Goal: Task Accomplishment & Management: Complete application form

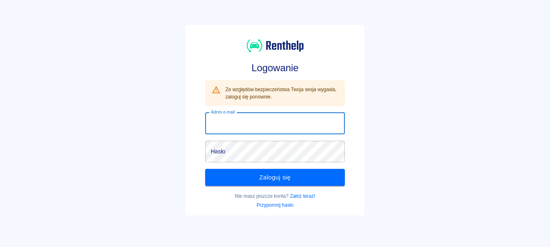
click at [256, 118] on input "Adres e-mail" at bounding box center [275, 124] width 140 height 22
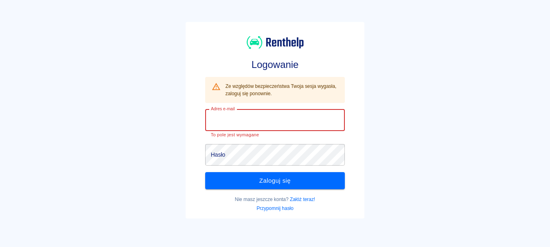
click at [255, 118] on input "Adres e-mail" at bounding box center [275, 121] width 140 height 22
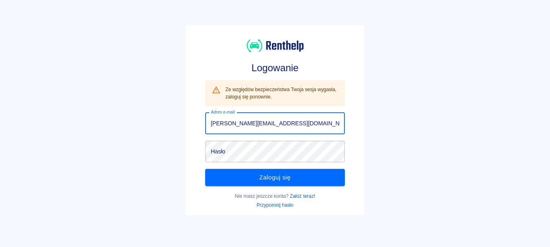
type input "[PERSON_NAME][EMAIL_ADDRESS][DOMAIN_NAME]"
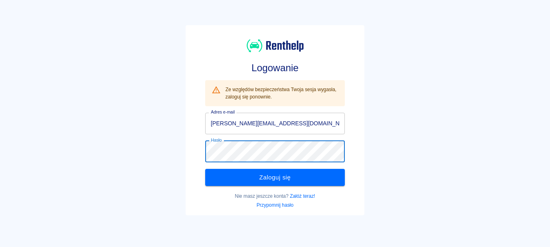
click button "Zaloguj się" at bounding box center [275, 177] width 140 height 17
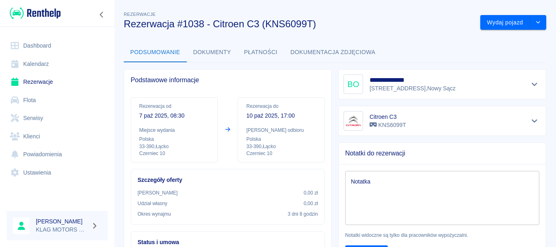
click at [59, 101] on link "Flota" at bounding box center [57, 100] width 101 height 18
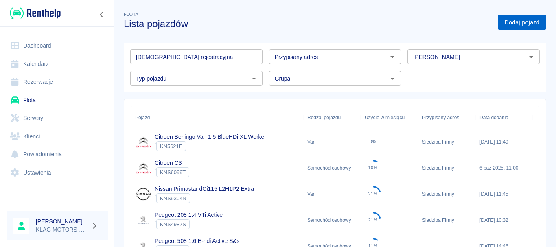
click at [521, 24] on link "Dodaj pojazd" at bounding box center [522, 22] width 48 height 15
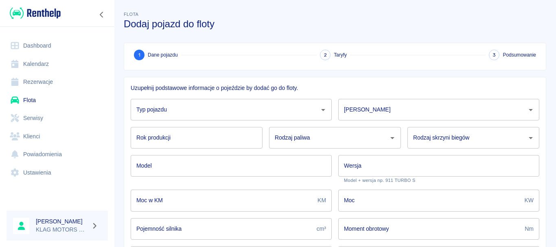
click at [192, 123] on div "Rok produkcji Rok produkcji" at bounding box center [193, 135] width 139 height 28
click at [204, 112] on input "Typ pojazdu" at bounding box center [225, 110] width 182 height 14
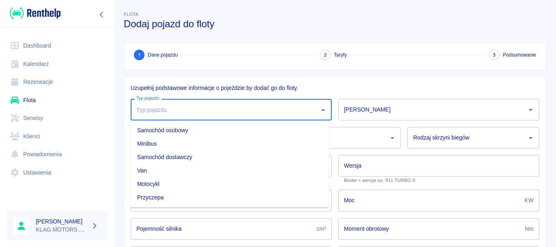
click at [199, 126] on li "Samochód osobowy" at bounding box center [230, 130] width 198 height 13
type input "Samochód osobowy"
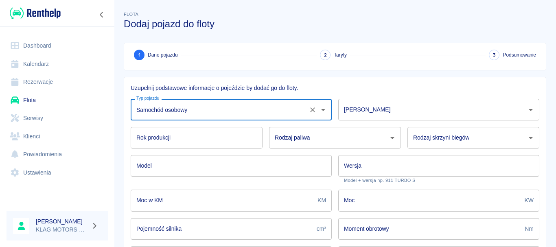
click at [365, 119] on div "[PERSON_NAME]" at bounding box center [439, 110] width 201 height 22
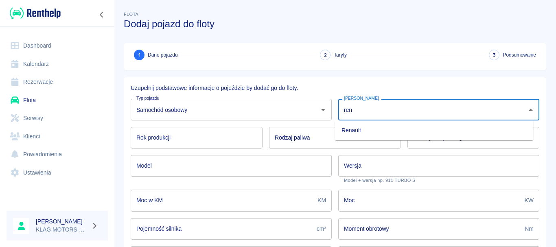
click at [363, 124] on li "Renault" at bounding box center [434, 130] width 198 height 13
type input "Renault"
click at [200, 137] on input "Rok produkcji" at bounding box center [197, 138] width 132 height 22
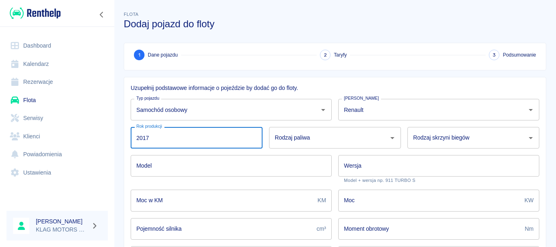
click at [280, 130] on div "Rodzaj paliwa" at bounding box center [335, 138] width 132 height 22
type input "2017"
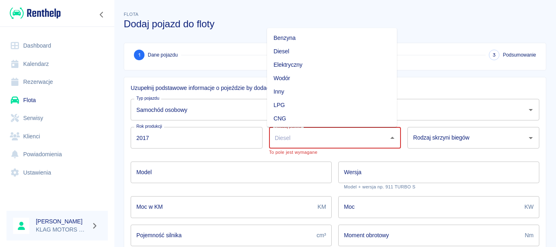
click at [311, 134] on input "Rodzaj paliwa" at bounding box center [329, 138] width 112 height 14
click at [306, 39] on li "Benzyna" at bounding box center [332, 37] width 130 height 13
type input "Benzyna"
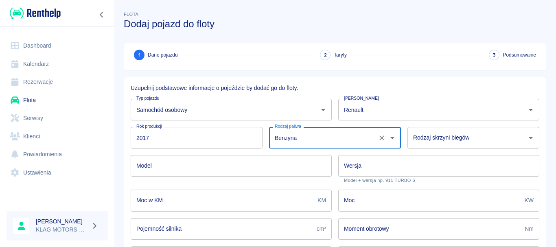
click at [440, 143] on input "Rodzaj skrzyni biegów" at bounding box center [467, 138] width 112 height 14
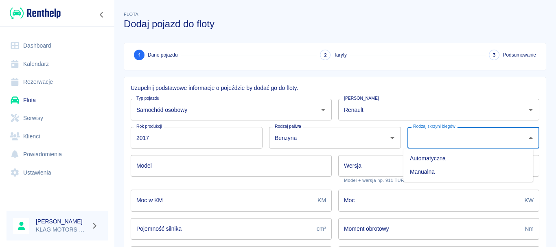
click at [439, 176] on li "Manualna" at bounding box center [469, 171] width 130 height 13
type input "Manualna"
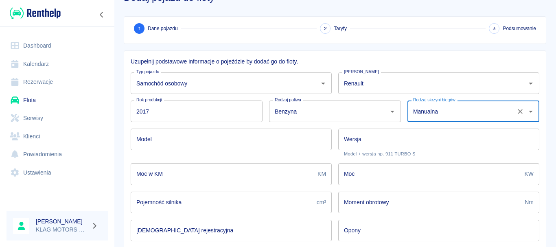
scroll to position [41, 0]
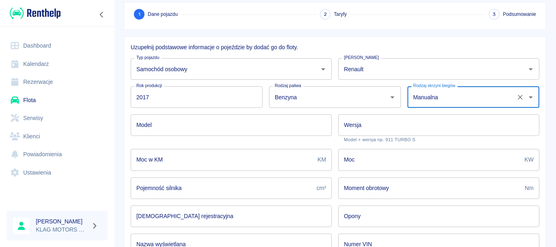
click at [191, 130] on input "Model" at bounding box center [231, 125] width 201 height 22
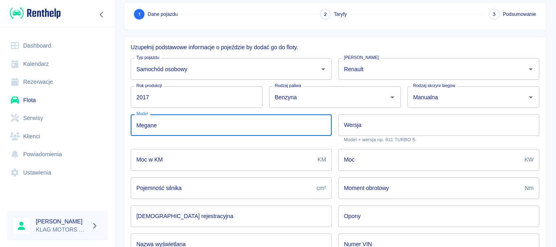
type input "Megane"
click at [370, 133] on input "Wersja" at bounding box center [439, 125] width 201 height 22
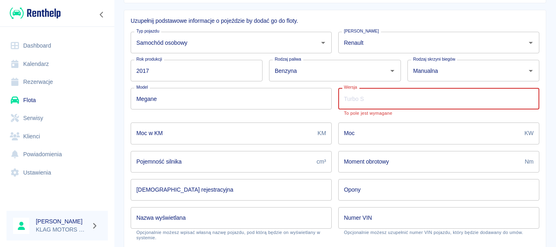
scroll to position [81, 0]
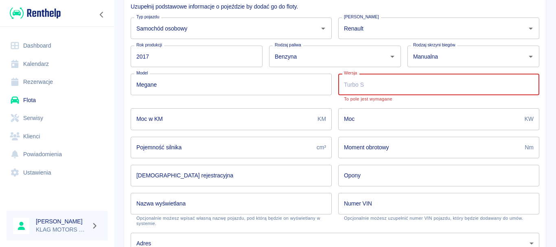
click at [188, 126] on input "Moc w KM" at bounding box center [223, 119] width 184 height 22
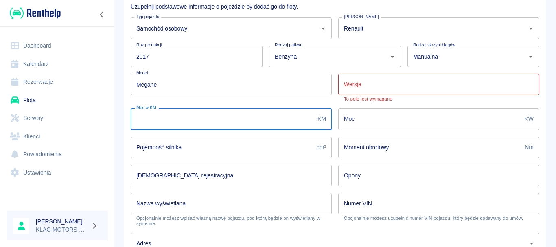
scroll to position [122, 0]
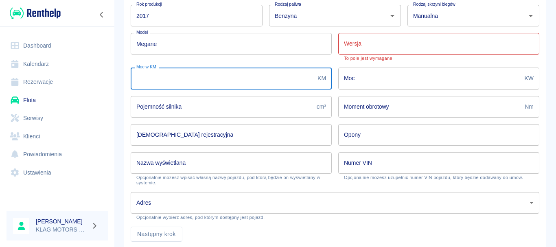
click at [380, 80] on input "Moc" at bounding box center [430, 79] width 183 height 22
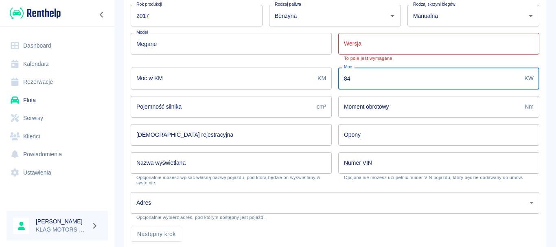
type input "84"
click at [162, 113] on input "Pojemność silnika" at bounding box center [222, 107] width 183 height 22
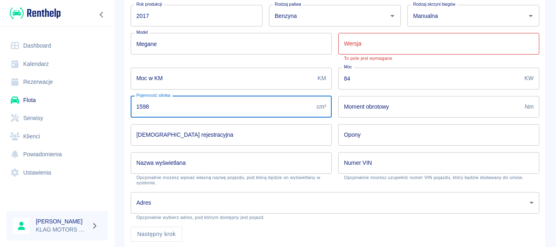
type input "1598"
click at [218, 133] on input "Tablica rejestracyjna" at bounding box center [231, 135] width 201 height 22
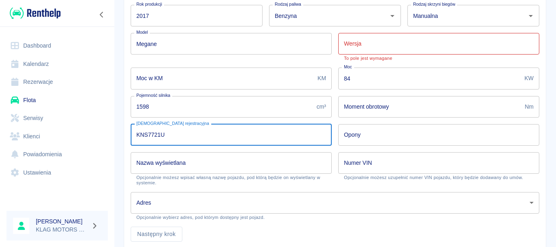
type input "KNS7721U"
click at [413, 136] on input "Opony" at bounding box center [439, 135] width 201 height 22
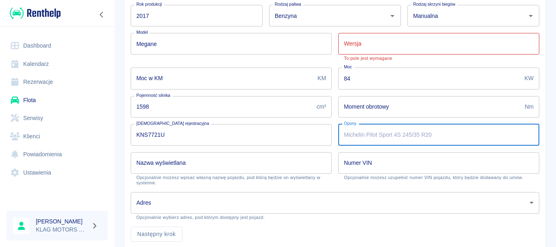
click at [151, 169] on input "Nazwa wyświetlana" at bounding box center [231, 163] width 201 height 22
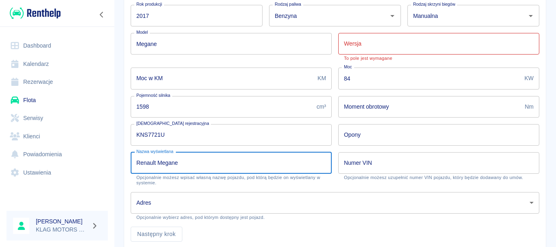
type input "Renault Megane"
click at [410, 169] on input "Numer VIN" at bounding box center [439, 163] width 201 height 22
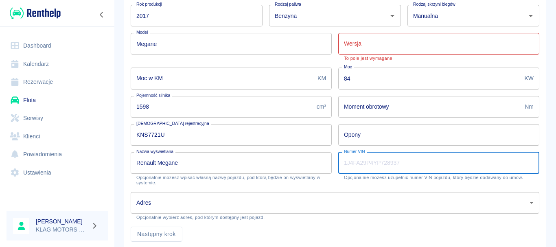
paste input "VF1RFB00159288050"
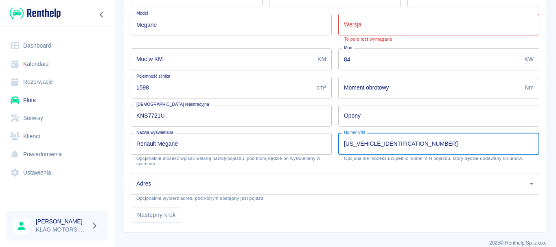
scroll to position [151, 0]
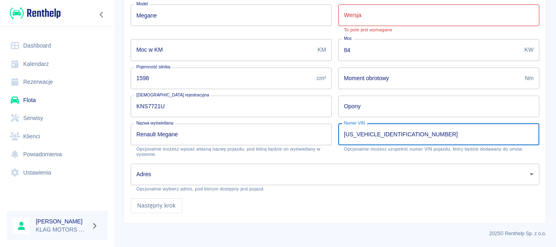
type input "VF1RFB00159288050"
click at [138, 169] on body "Używamy plików Cookies, by zapewnić Ci najlepsze możliwe doświadczenie. Aby dow…" at bounding box center [278, 123] width 556 height 247
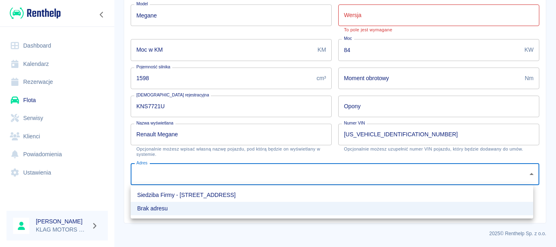
drag, startPoint x: 204, startPoint y: 194, endPoint x: 323, endPoint y: 191, distance: 119.4
click at [204, 194] on li "Siedziba Firmy - Łącko, Czerniec 10" at bounding box center [332, 195] width 403 height 13
type input "e553d4d6-b5f4-4c8a-aaa4-8d41436b9fd2"
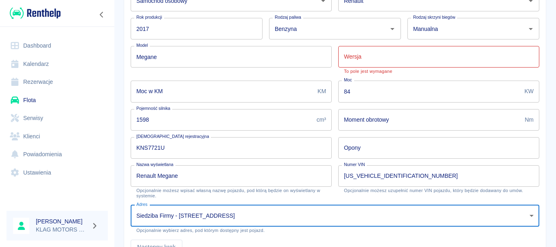
scroll to position [29, 0]
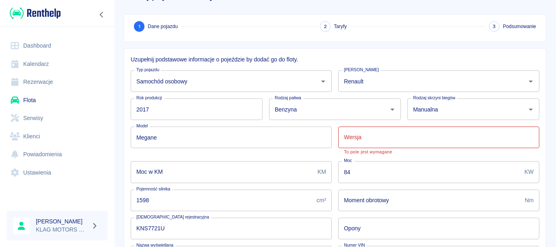
click at [370, 142] on input "Wersja" at bounding box center [439, 138] width 201 height 22
click at [358, 142] on input "Wersja" at bounding box center [439, 138] width 201 height 22
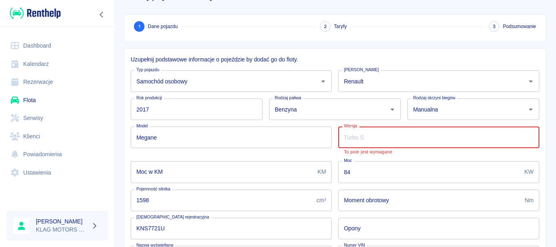
paste input "IV BERLINE 5PRTES"
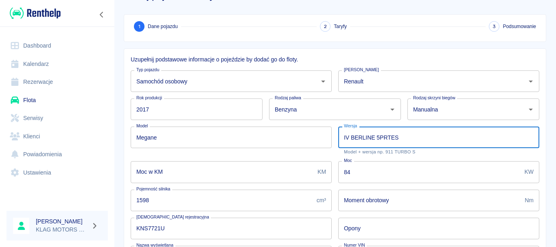
click at [125, 153] on div "Model Megane Model" at bounding box center [228, 137] width 208 height 35
click at [339, 136] on input "IV BERLINE 5PRTES" at bounding box center [439, 138] width 201 height 22
type input "Megane IV BERLINE 5PRTES"
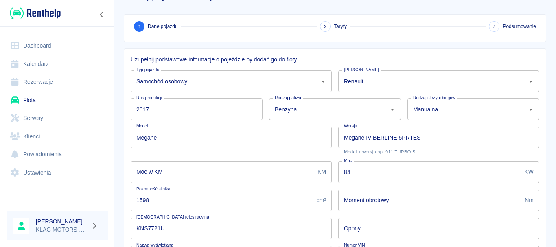
click at [124, 154] on div "Uzupełnij podstawowe informacje o pojeździe by dodać go do floty. Typ pojazdu S…" at bounding box center [335, 196] width 423 height 297
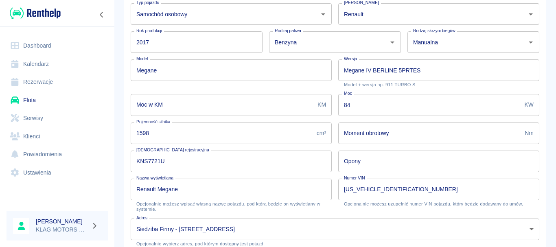
scroll to position [151, 0]
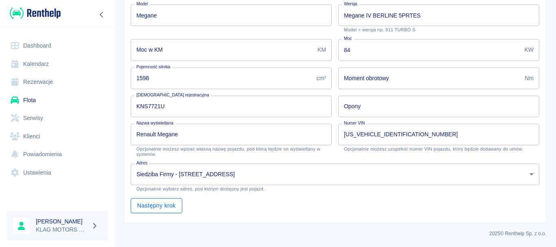
click at [169, 212] on button "Następny krok" at bounding box center [157, 205] width 52 height 15
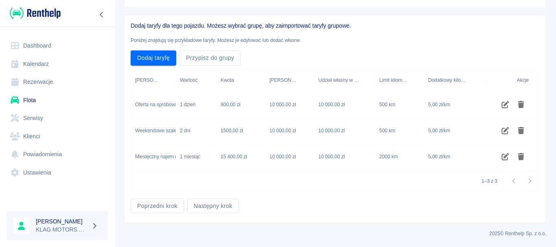
scroll to position [62, 0]
click at [207, 59] on button "Przypisz do grupy" at bounding box center [210, 58] width 61 height 15
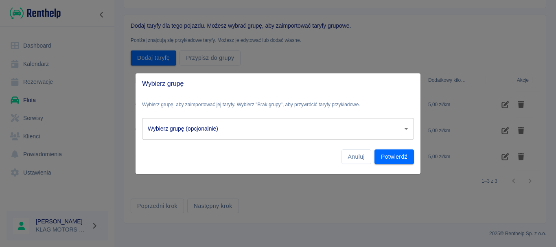
click at [240, 132] on body "Używamy plików Cookies, by zapewnić Ci najlepsze możliwe doświadczenie. Aby dow…" at bounding box center [278, 123] width 556 height 247
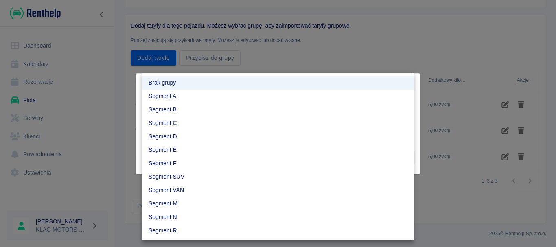
click at [178, 122] on li "Segment C" at bounding box center [278, 123] width 272 height 13
type input "d7dcfa62-9dab-4c71-9e4a-4257b990e1c7"
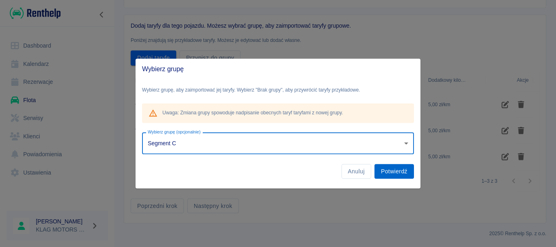
click at [395, 171] on button "Potwierdź" at bounding box center [395, 171] width 40 height 15
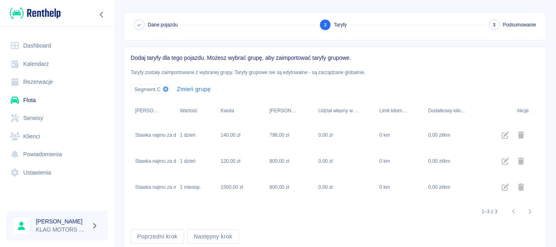
scroll to position [61, 0]
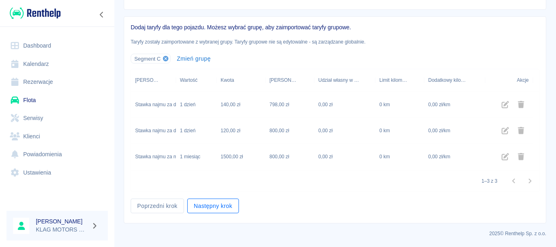
click at [209, 206] on button "Następny krok" at bounding box center [213, 206] width 52 height 15
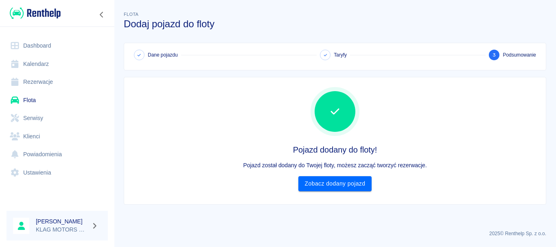
scroll to position [0, 0]
click at [333, 186] on link "Zobacz dodany pojazd" at bounding box center [336, 183] width 74 height 15
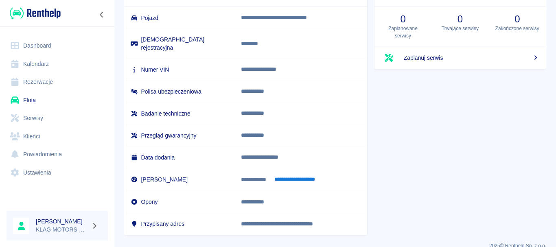
scroll to position [89, 0]
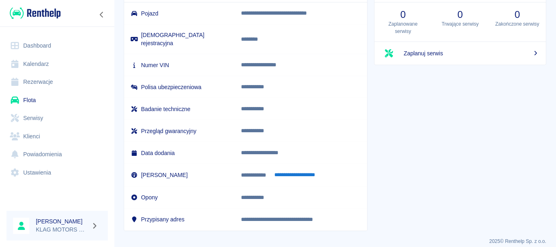
click at [398, 201] on div "Serwisowanie pojazdu 0 Zaplanowane serwisy 0 Trwające serwisy 0 Zakończone serw…" at bounding box center [457, 102] width 179 height 257
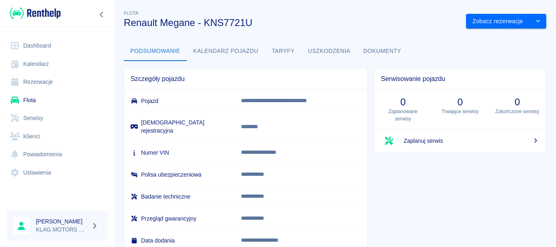
scroll to position [0, 0]
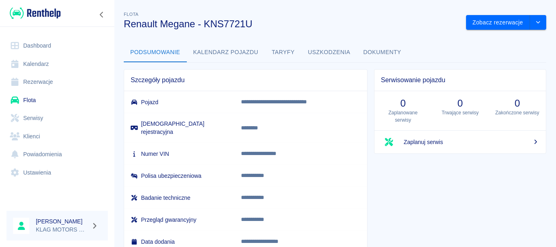
click at [249, 56] on button "Kalendarz pojazdu" at bounding box center [226, 53] width 78 height 20
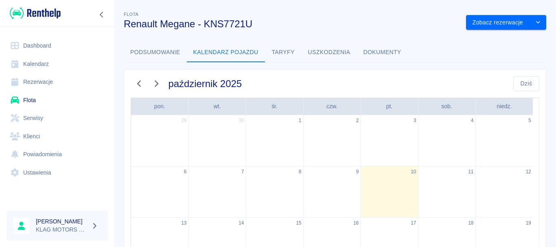
click at [286, 49] on button "Taryfy" at bounding box center [283, 53] width 37 height 20
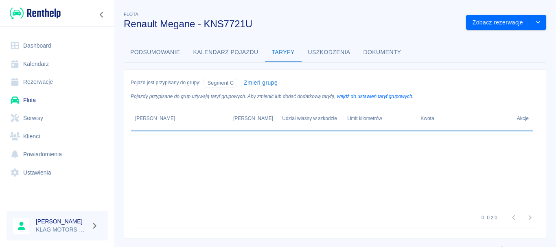
click at [333, 49] on button "Uszkodzenia" at bounding box center [329, 53] width 55 height 20
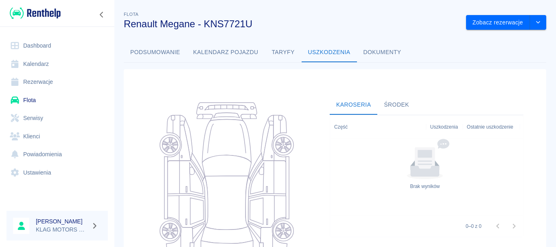
click at [391, 49] on button "Dokumenty" at bounding box center [382, 53] width 51 height 20
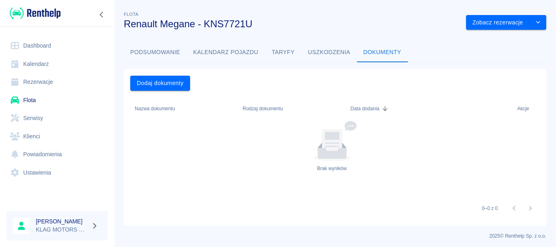
click at [227, 50] on button "Kalendarz pojazdu" at bounding box center [226, 53] width 78 height 20
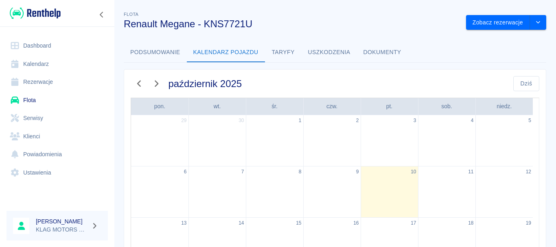
click at [145, 50] on button "Podsumowanie" at bounding box center [155, 53] width 63 height 20
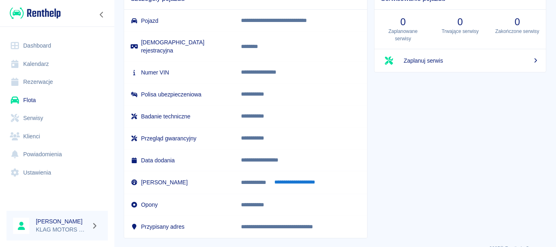
scroll to position [89, 0]
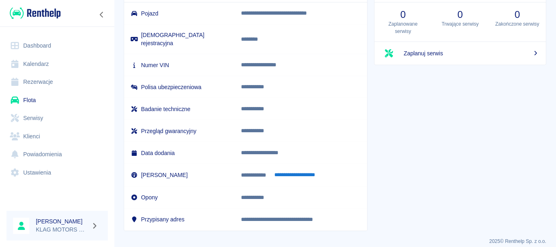
click at [311, 171] on button "**********" at bounding box center [295, 175] width 50 height 9
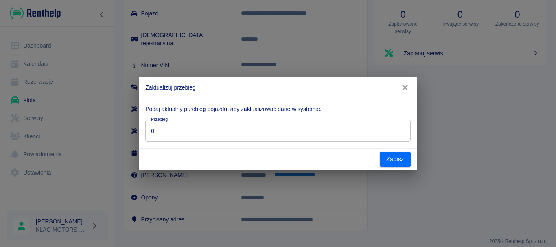
click at [221, 130] on input "0" at bounding box center [277, 131] width 265 height 22
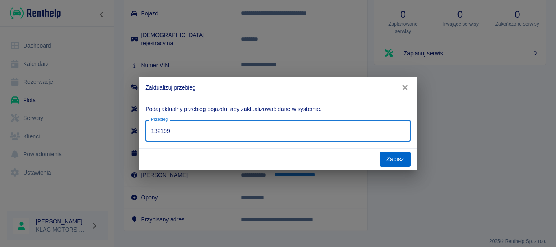
type input "132199"
click at [392, 165] on button "Zapisz" at bounding box center [395, 159] width 31 height 15
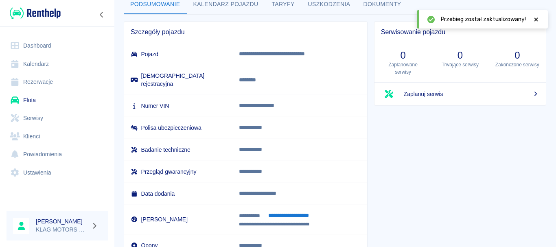
scroll to position [7, 0]
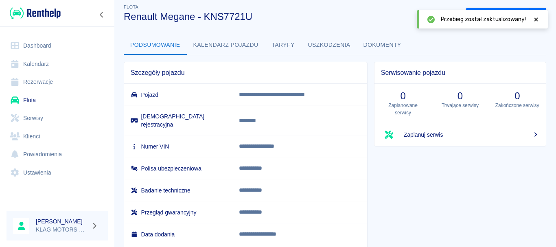
click at [536, 21] on icon at bounding box center [536, 20] width 7 height 6
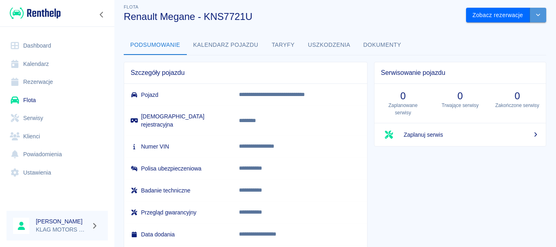
click at [530, 13] on button "drop-down" at bounding box center [538, 15] width 16 height 15
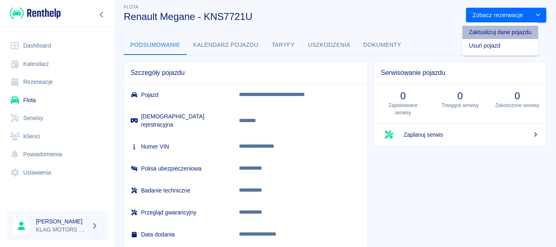
click at [492, 31] on li "Zaktualizuj dane pojazdu" at bounding box center [501, 32] width 76 height 13
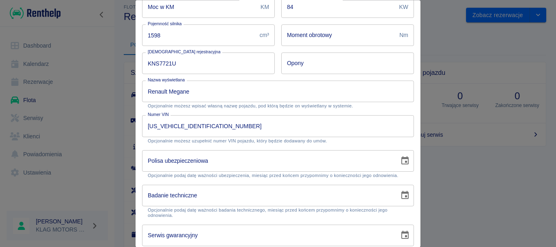
scroll to position [163, 0]
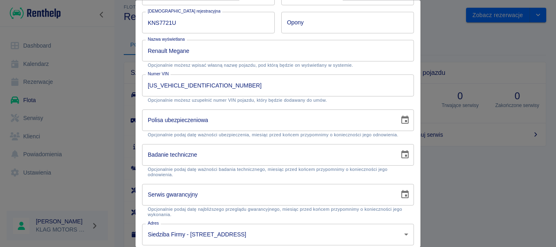
click at [165, 120] on div "Polisa ubezpieczeniowa Polisa ubezpieczeniowa Opcjonalnie podaj datę ważności u…" at bounding box center [278, 124] width 272 height 28
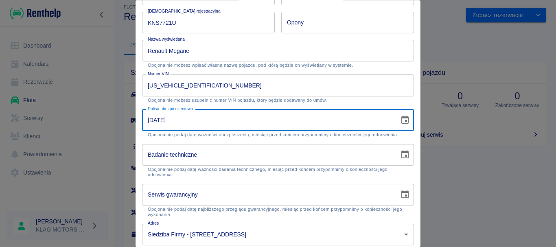
type input "10-10-2026"
click at [139, 140] on div "Badanie techniczne Badanie techniczne Opcjonalnie podaj datę ważności badania t…" at bounding box center [275, 158] width 279 height 40
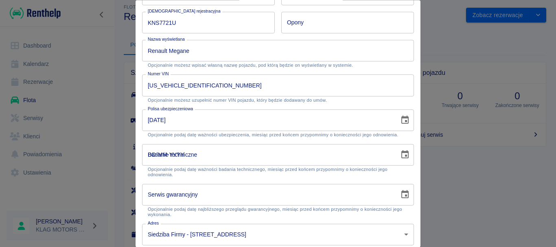
click at [154, 160] on input "DD-MM-YYYY" at bounding box center [268, 155] width 252 height 22
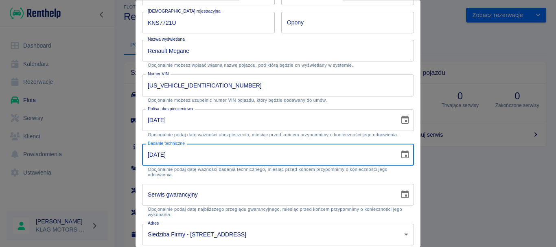
type input "09-10-2026"
click at [145, 171] on div "Badanie techniczne 09-10-2026 Badanie techniczne Opcjonalnie podaj datę ważnośc…" at bounding box center [278, 160] width 272 height 33
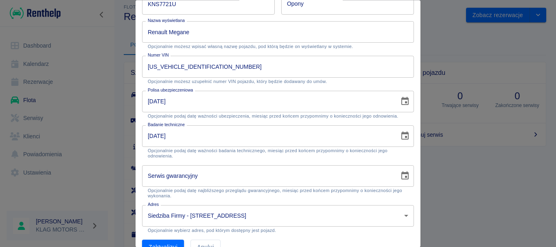
scroll to position [199, 0]
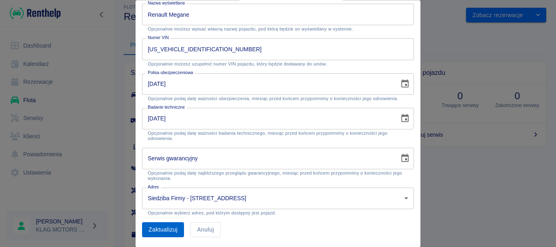
click at [155, 228] on button "Zaktualizuj" at bounding box center [163, 230] width 42 height 15
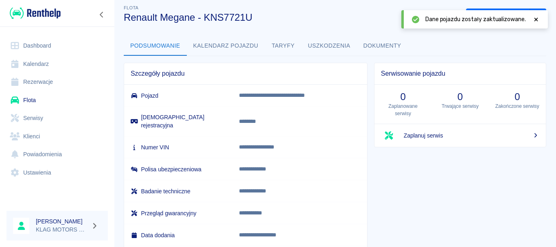
scroll to position [0, 0]
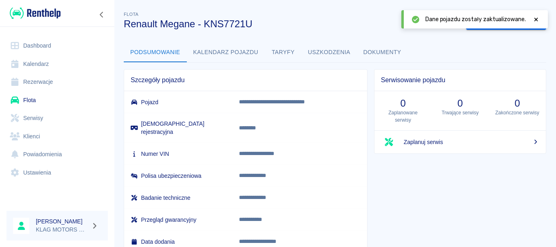
drag, startPoint x: 237, startPoint y: 51, endPoint x: 242, endPoint y: 50, distance: 5.2
click at [237, 51] on button "Kalendarz pojazdu" at bounding box center [226, 53] width 78 height 20
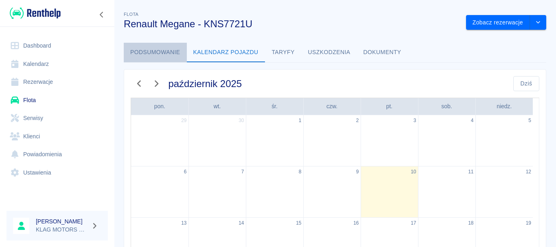
click at [158, 54] on button "Podsumowanie" at bounding box center [155, 53] width 63 height 20
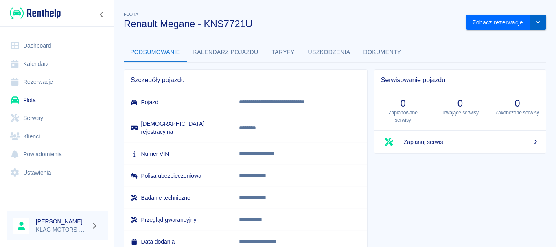
click at [533, 25] on button "drop-down" at bounding box center [538, 22] width 16 height 15
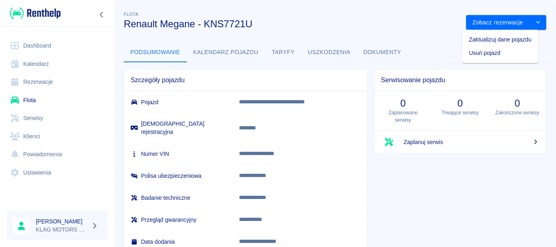
click at [422, 31] on div "**********" at bounding box center [335, 165] width 442 height 324
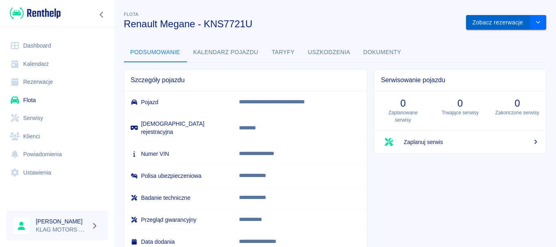
click at [471, 19] on button "Zobacz rezerwacje" at bounding box center [498, 22] width 64 height 15
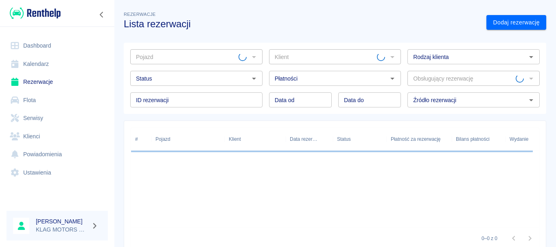
type input "Renault Megane - KNS7721U"
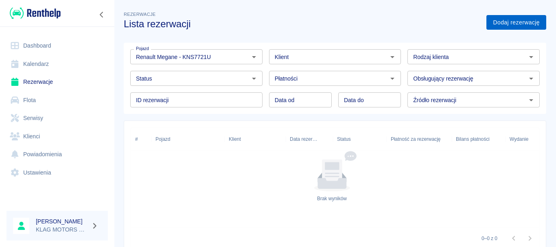
click at [521, 18] on link "Dodaj rezerwację" at bounding box center [517, 22] width 60 height 15
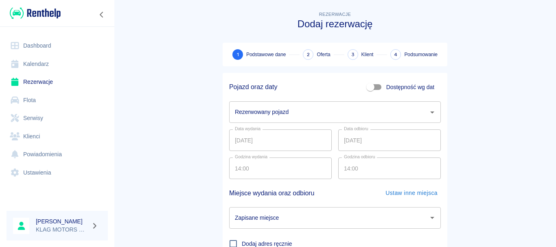
click at [259, 113] on div "Rezerwowany pojazd Rezerwowany pojazd" at bounding box center [335, 112] width 212 height 22
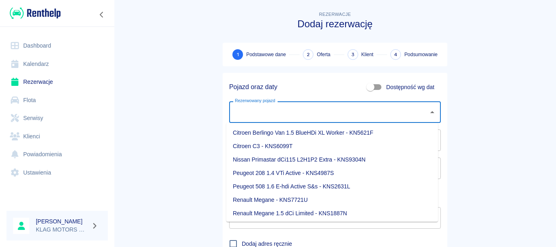
click at [341, 199] on li "Renault Megane - KNS7721U" at bounding box center [332, 199] width 212 height 13
type input "Renault Megane - KNS7721U"
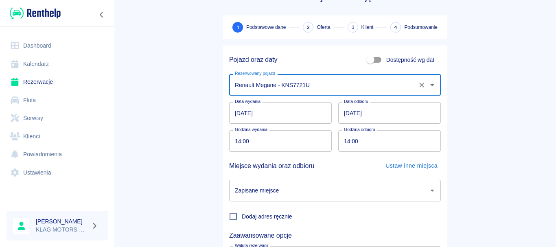
scroll to position [41, 0]
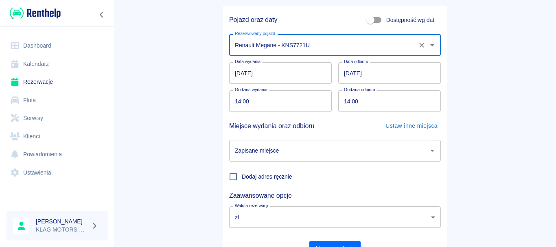
click at [508, 134] on main "Rezerwacje Dodaj rezerwację 1 Podstawowe dane 2 Oferta 3 Klient 4 Podsumowanie …" at bounding box center [335, 103] width 442 height 320
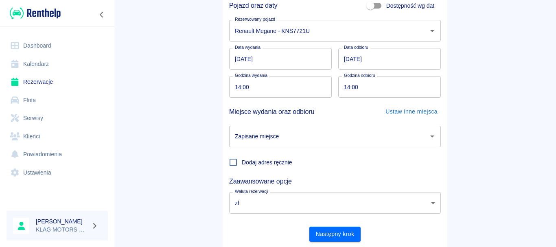
click at [343, 57] on input "11.10.2025" at bounding box center [390, 59] width 103 height 22
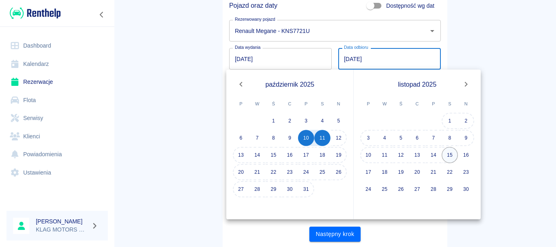
click at [447, 151] on button "15" at bounding box center [450, 155] width 16 height 16
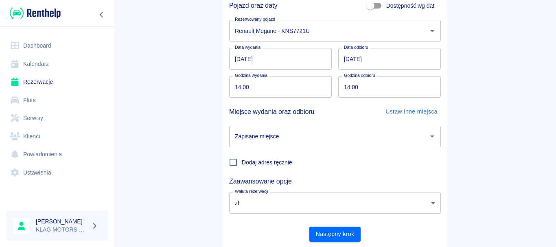
click at [387, 59] on input "15.11.2025" at bounding box center [390, 59] width 103 height 22
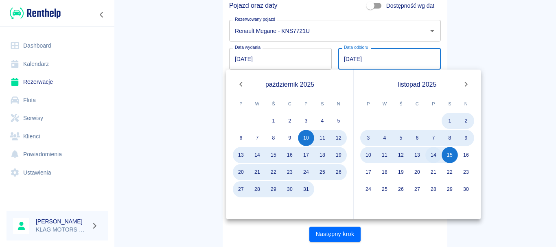
click at [430, 154] on button "14" at bounding box center [434, 155] width 16 height 16
type input "14.11.2025"
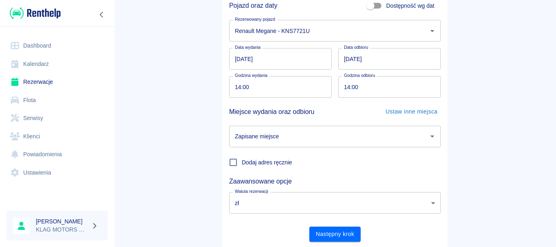
click at [345, 89] on input "14:00" at bounding box center [387, 87] width 97 height 22
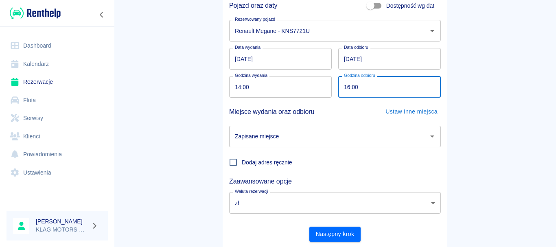
type input "16:00"
click at [232, 117] on h5 "Miejsce wydania oraz odbioru" at bounding box center [271, 112] width 85 height 15
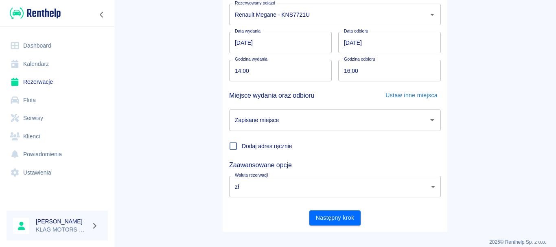
scroll to position [106, 0]
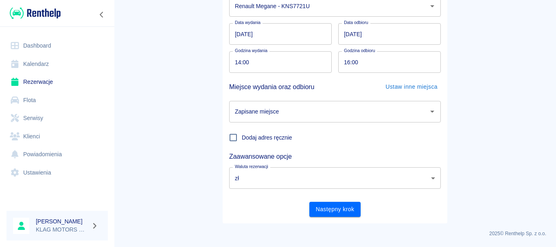
click at [262, 113] on input "Zapisane miejsce" at bounding box center [329, 112] width 192 height 14
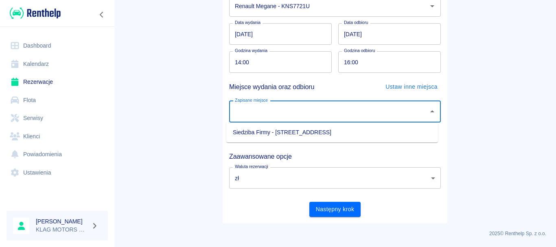
click at [258, 133] on li "Siedziba Firmy - Łącko, Czerniec 10" at bounding box center [332, 132] width 212 height 13
type input "Siedziba Firmy - Łącko, Czerniec 10"
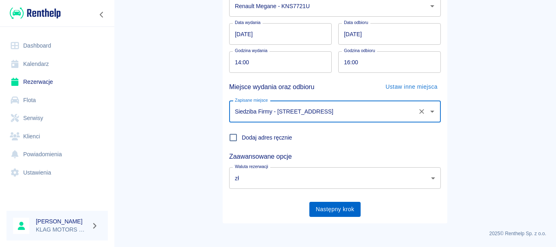
click at [318, 204] on button "Następny krok" at bounding box center [336, 209] width 52 height 15
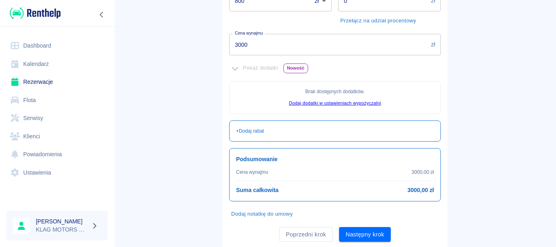
scroll to position [25, 0]
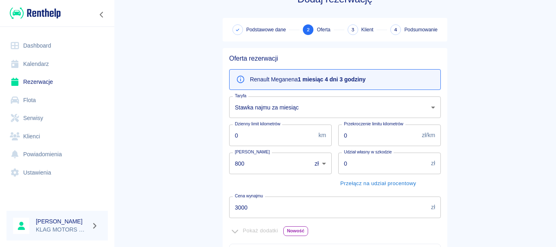
click at [330, 107] on body "Używamy plików Cookies, by zapewnić Ci najlepsze możliwe doświadczenie. Aby dow…" at bounding box center [278, 123] width 556 height 247
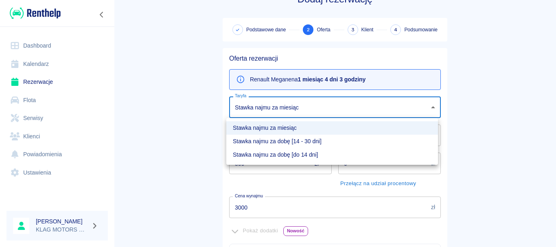
click at [195, 121] on div at bounding box center [278, 123] width 556 height 247
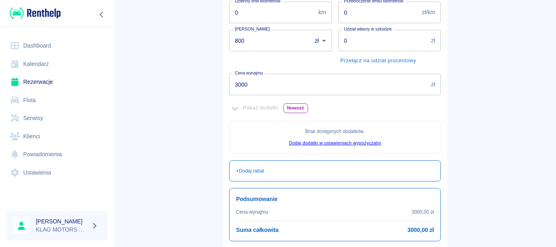
scroll to position [9, 0]
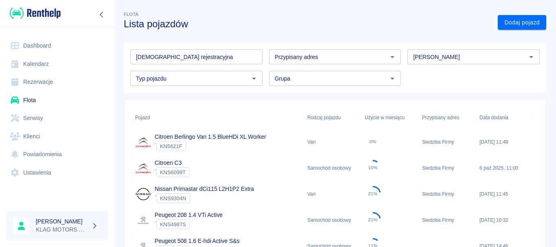
scroll to position [120, 0]
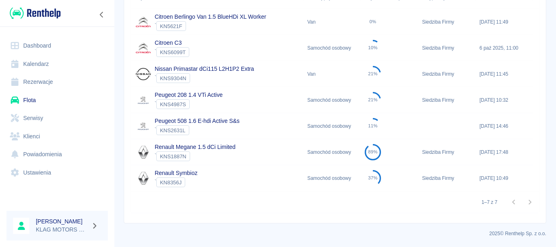
click at [253, 154] on div "Renault Megane 1.5 dCi Limited ` KNS1887N" at bounding box center [217, 152] width 172 height 26
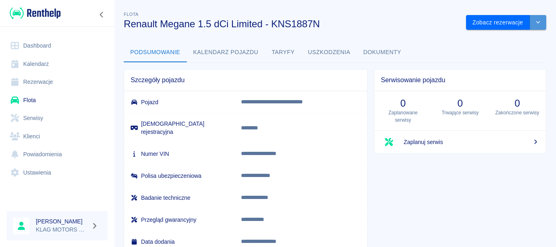
click at [536, 21] on button "drop-down" at bounding box center [538, 22] width 16 height 15
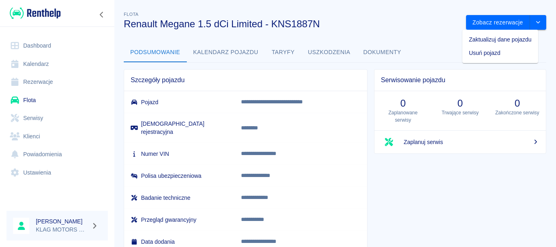
click at [482, 40] on li "Zaktualizuj dane pojazdu" at bounding box center [501, 39] width 76 height 13
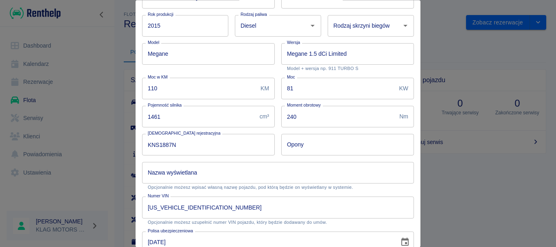
scroll to position [122, 0]
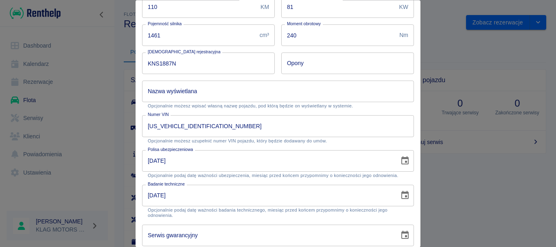
click at [467, 180] on div at bounding box center [278, 123] width 556 height 247
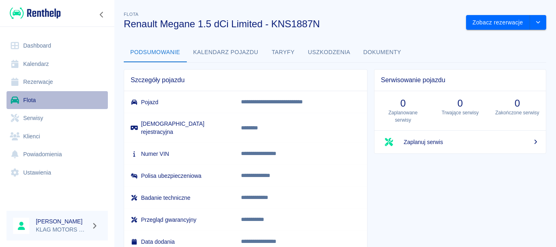
click at [35, 97] on link "Flota" at bounding box center [57, 100] width 101 height 18
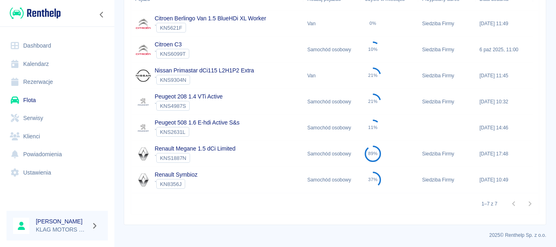
scroll to position [120, 0]
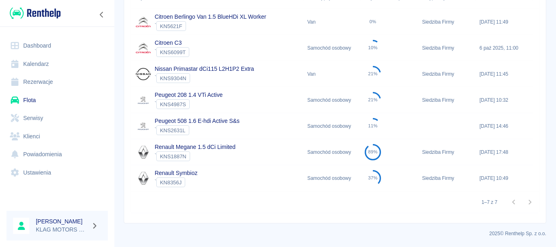
click at [234, 45] on div "Citroen C3 ` KNS6099T" at bounding box center [217, 48] width 172 height 26
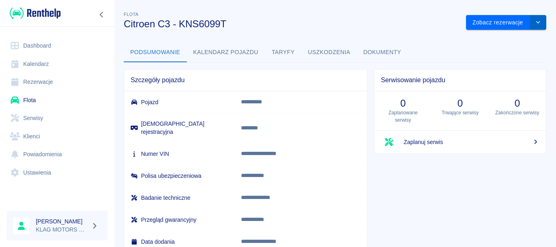
click at [536, 24] on button "drop-down" at bounding box center [538, 22] width 16 height 15
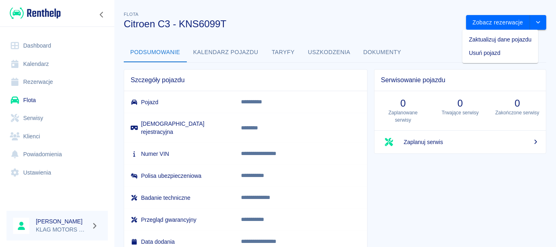
click at [510, 43] on li "Zaktualizuj dane pojazdu" at bounding box center [501, 39] width 76 height 13
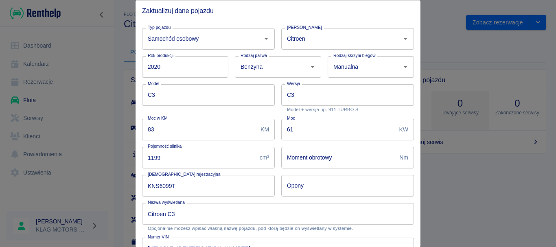
click at [441, 130] on div at bounding box center [278, 123] width 556 height 247
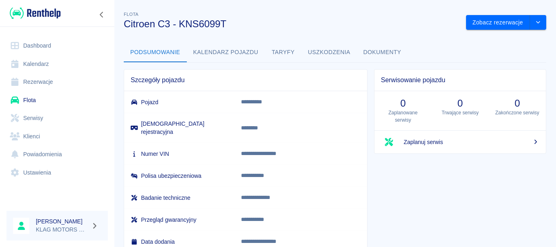
click at [40, 101] on link "Flota" at bounding box center [57, 100] width 101 height 18
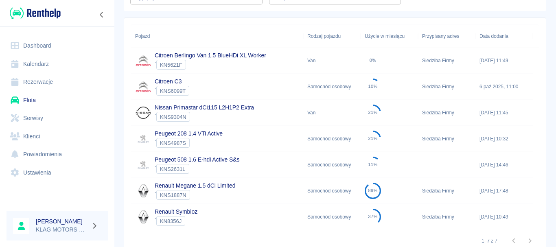
scroll to position [120, 0]
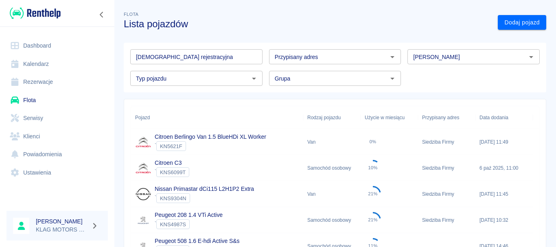
scroll to position [41, 0]
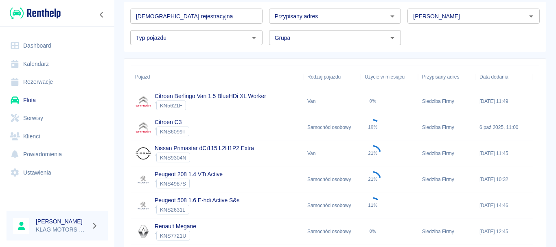
click at [224, 123] on div "Citroen C3 ` KNS6099T" at bounding box center [217, 127] width 172 height 26
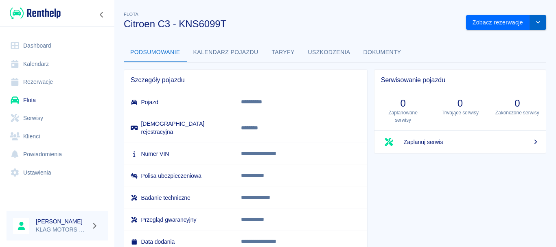
click at [536, 20] on button "drop-down" at bounding box center [538, 22] width 16 height 15
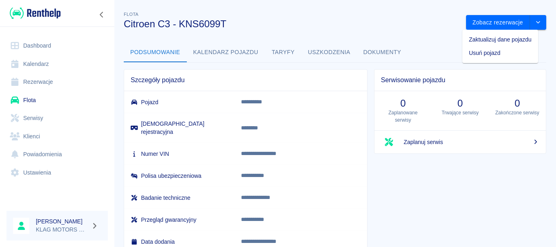
click at [499, 40] on li "Zaktualizuj dane pojazdu" at bounding box center [501, 39] width 76 height 13
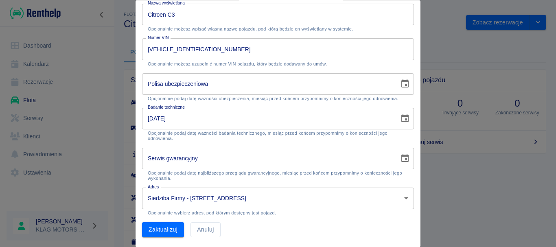
scroll to position [158, 0]
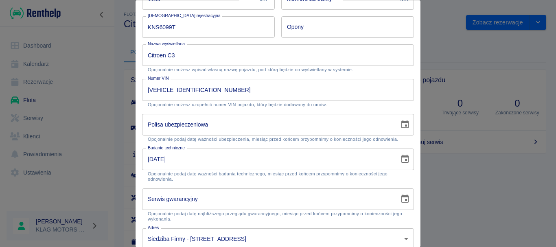
click at [432, 161] on div at bounding box center [278, 123] width 556 height 247
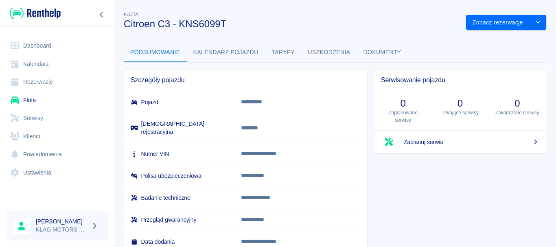
click at [236, 52] on button "Kalendarz pojazdu" at bounding box center [226, 53] width 78 height 20
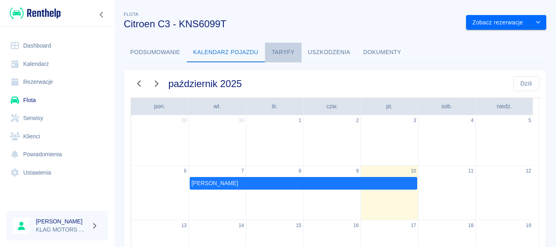
click at [286, 51] on button "Taryfy" at bounding box center [283, 53] width 37 height 20
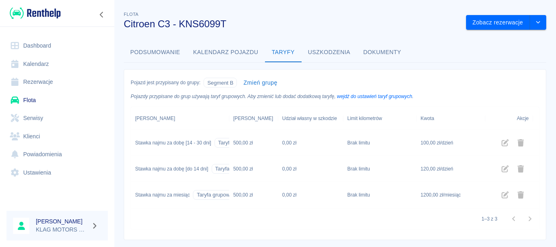
click at [47, 98] on link "Flota" at bounding box center [57, 100] width 101 height 18
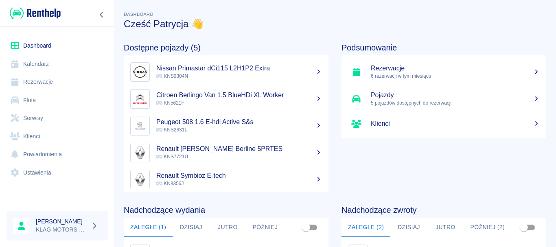
scroll to position [4, 0]
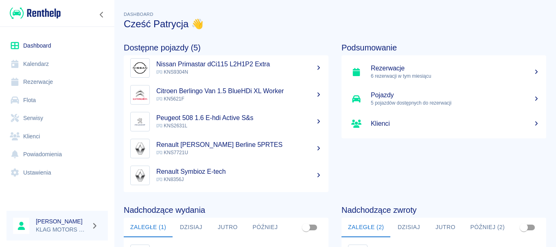
click at [46, 77] on link "Rezerwacje" at bounding box center [57, 82] width 101 height 18
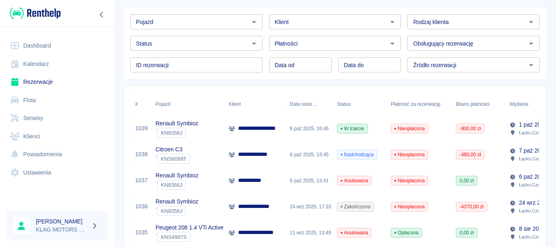
scroll to position [81, 0]
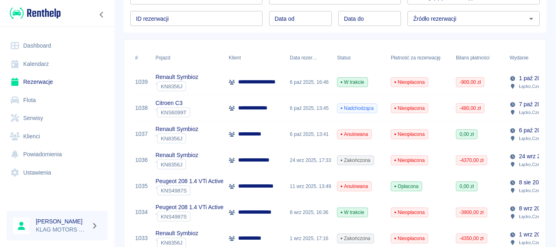
click at [215, 87] on div "Renault Symbioz ` KN8356J" at bounding box center [188, 82] width 73 height 26
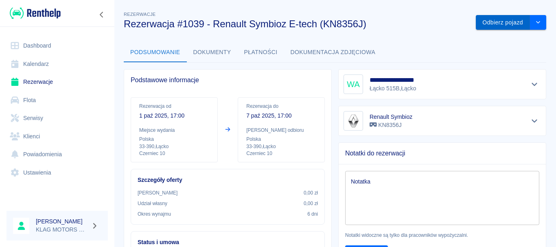
click at [506, 29] on button "Odbierz pojazd" at bounding box center [503, 22] width 54 height 15
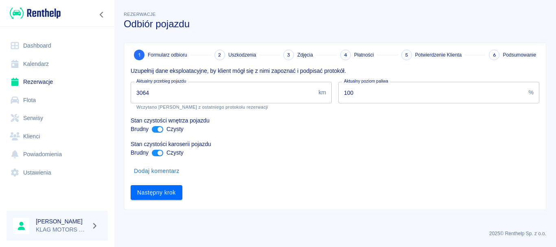
click at [207, 98] on input "3064" at bounding box center [223, 93] width 185 height 22
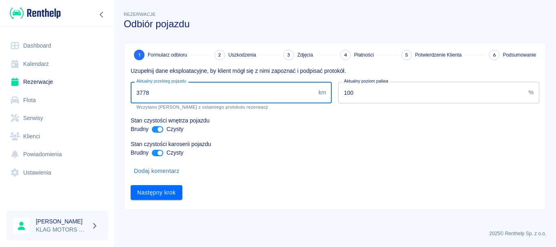
type input "3778"
click at [263, 172] on div "Dodaj komentarz" at bounding box center [332, 168] width 416 height 22
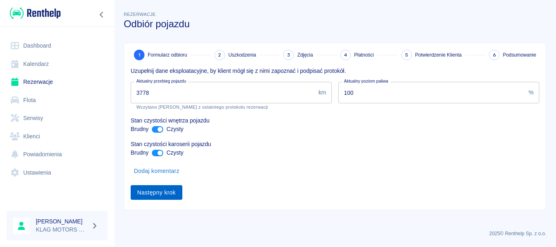
click at [170, 193] on button "Następny krok" at bounding box center [157, 192] width 52 height 15
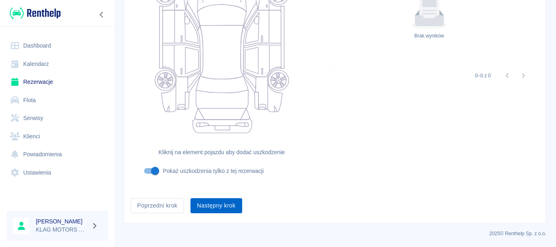
click at [221, 203] on button "Następny krok" at bounding box center [217, 205] width 52 height 15
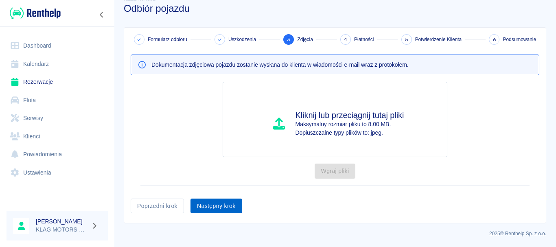
scroll to position [15, 0]
click at [221, 203] on button "Następny krok" at bounding box center [217, 206] width 52 height 15
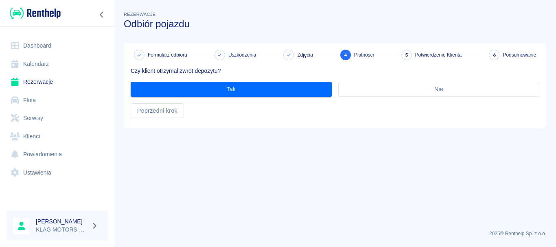
scroll to position [0, 0]
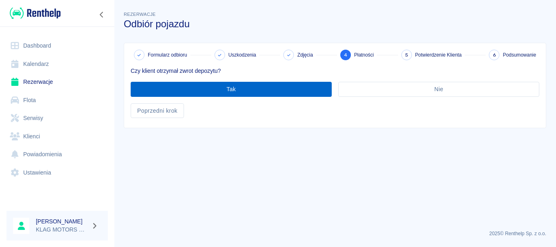
click at [233, 93] on button "Tak" at bounding box center [231, 89] width 201 height 15
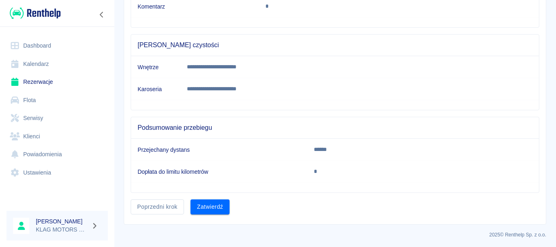
scroll to position [220, 0]
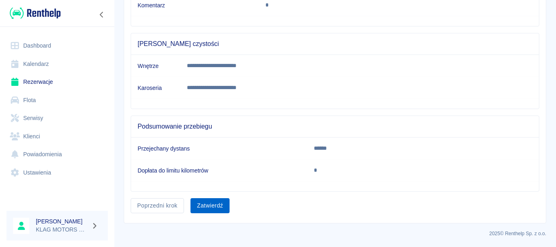
click at [217, 204] on button "Zatwierdź" at bounding box center [210, 205] width 39 height 15
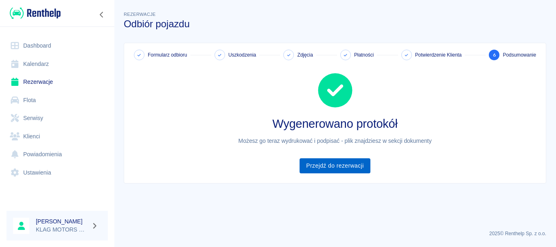
click at [352, 168] on link "Przejdź do rezerwacji" at bounding box center [335, 165] width 70 height 15
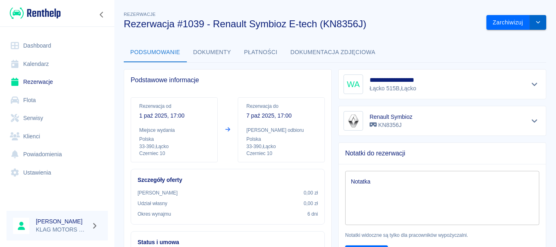
click at [530, 19] on button "drop-down" at bounding box center [538, 22] width 16 height 15
click at [260, 53] on button "Płatności" at bounding box center [261, 53] width 46 height 20
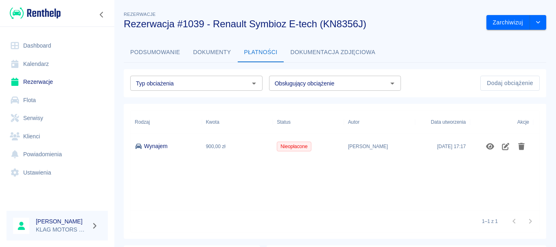
click at [232, 54] on button "Dokumenty" at bounding box center [212, 53] width 51 height 20
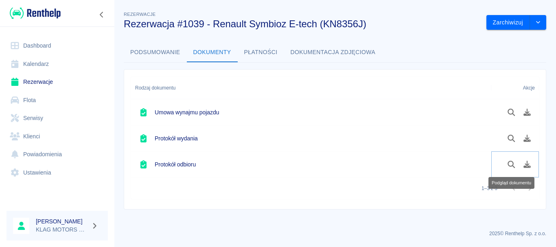
click at [511, 164] on icon "Podgląd dokumentu" at bounding box center [511, 164] width 9 height 7
click at [510, 165] on icon "Podgląd dokumentu" at bounding box center [511, 164] width 9 height 7
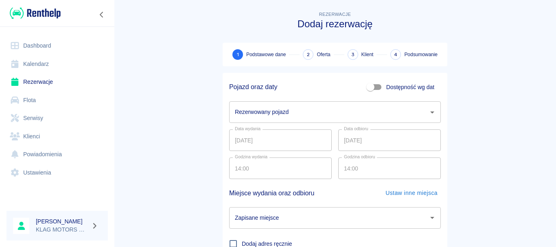
click at [286, 106] on input "Rezerwowany pojazd" at bounding box center [329, 112] width 192 height 14
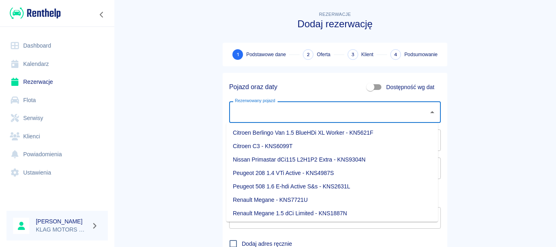
click at [308, 205] on li "Renault Megane - KNS7721U" at bounding box center [332, 199] width 212 height 13
type input "Renault Megane - KNS7721U"
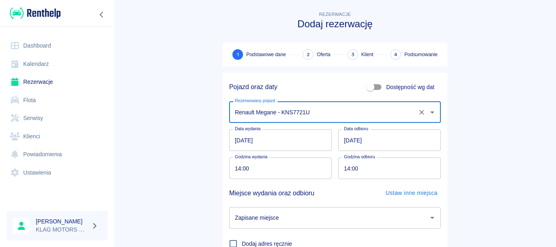
click at [341, 143] on input "11.10.2025" at bounding box center [390, 141] width 103 height 22
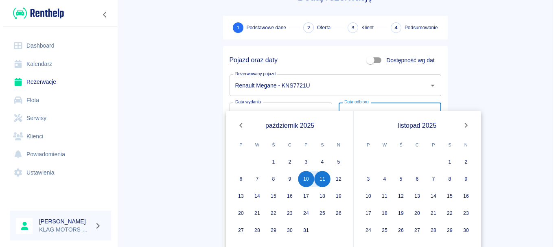
scroll to position [41, 0]
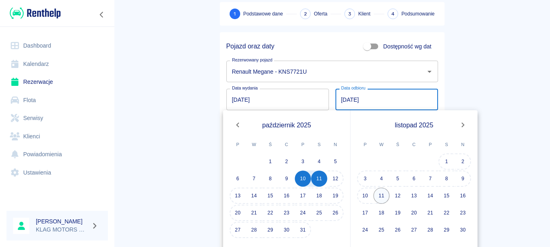
click at [378, 196] on button "11" at bounding box center [382, 196] width 16 height 16
type input "11.11.2025"
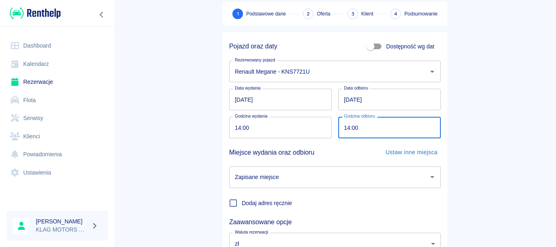
click at [343, 128] on input "14:00" at bounding box center [387, 128] width 97 height 22
type input "16:00"
click at [459, 135] on main "Rezerwacje Dodaj rezerwację 1 Podstawowe dane 2 Oferta 3 Klient 4 Podsumowanie …" at bounding box center [335, 129] width 442 height 320
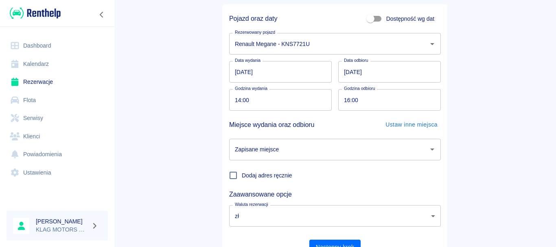
scroll to position [81, 0]
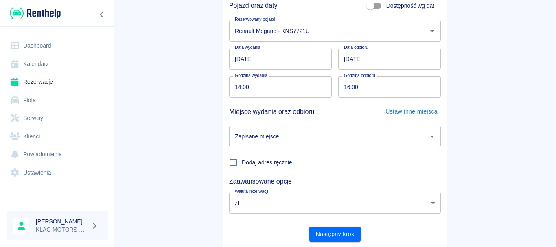
click at [345, 60] on input "11.11.2025" at bounding box center [390, 59] width 103 height 22
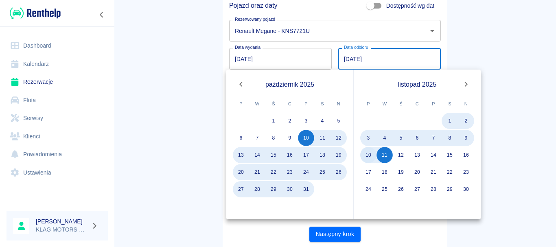
click at [369, 155] on button "10" at bounding box center [369, 155] width 16 height 16
type input "10.11.2025"
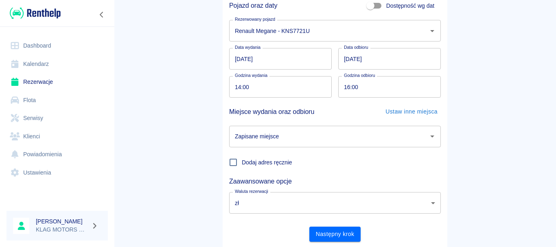
click at [473, 88] on main "Rezerwacje Dodaj rezerwację 1 Podstawowe dane 2 Oferta 3 Klient 4 Podsumowanie …" at bounding box center [335, 88] width 442 height 320
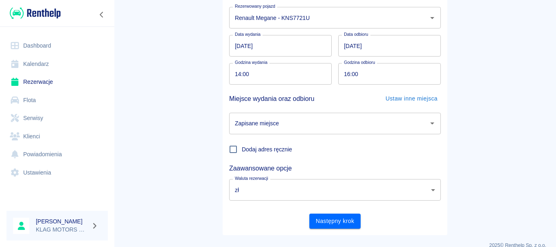
scroll to position [106, 0]
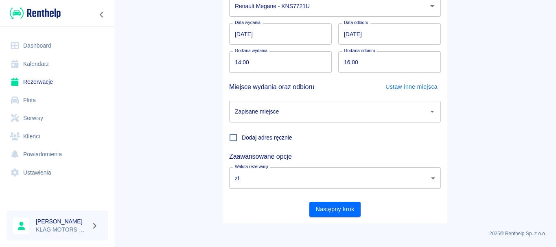
click at [270, 117] on input "Zapisane miejsce" at bounding box center [329, 112] width 192 height 14
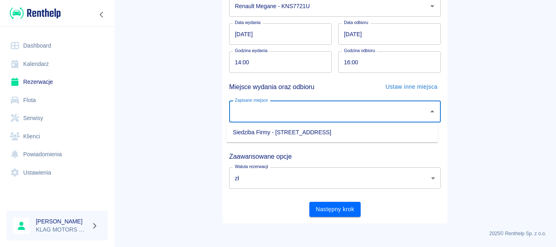
click at [285, 131] on li "Siedziba Firmy - Łącko, Czerniec 10" at bounding box center [332, 132] width 212 height 13
type input "Siedziba Firmy - Łącko, Czerniec 10"
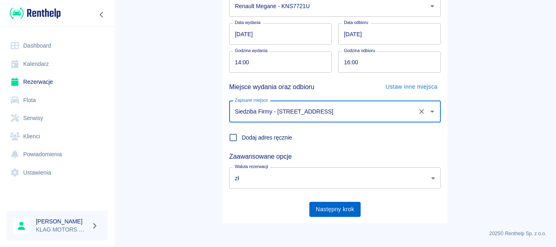
click at [339, 213] on button "Następny krok" at bounding box center [336, 209] width 52 height 15
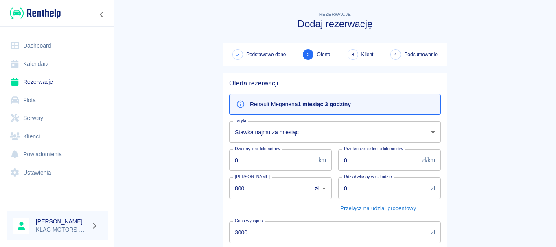
scroll to position [41, 0]
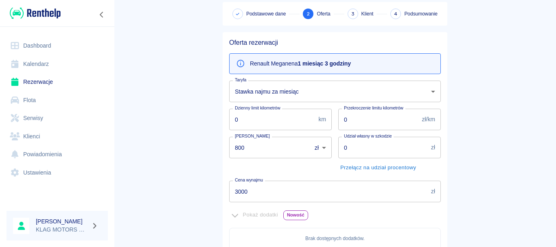
click at [300, 94] on body "Używamy plików Cookies, by zapewnić Ci najlepsze możliwe doświadczenie. Aby dow…" at bounding box center [278, 123] width 556 height 247
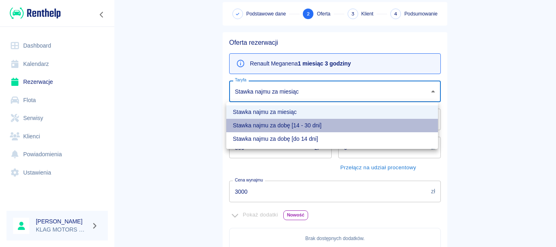
click at [284, 126] on li "Stawka najmu za dobę [14 - 30 dni]" at bounding box center [332, 125] width 212 height 13
type input "7fd9e413-d458-4fcf-befa-a3f57d26bb7c"
type input "3840"
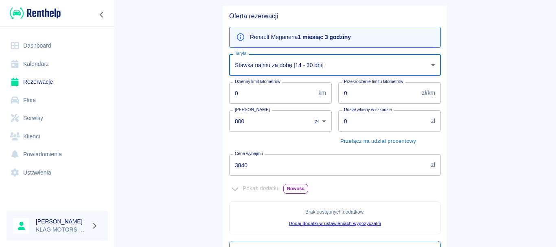
scroll to position [81, 0]
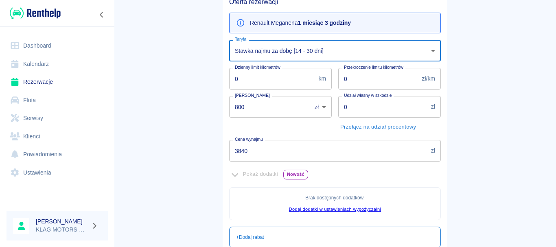
click at [258, 105] on input "800" at bounding box center [267, 107] width 77 height 22
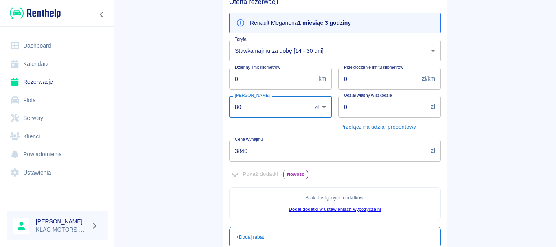
type input "8"
type input "0"
click at [177, 148] on main "Rezerwacje Dodaj rezerwację Podstawowe dane 2 Oferta 3 Klient 4 Podsumowanie Of…" at bounding box center [335, 141] width 442 height 426
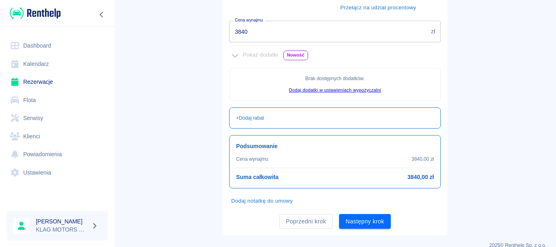
scroll to position [213, 0]
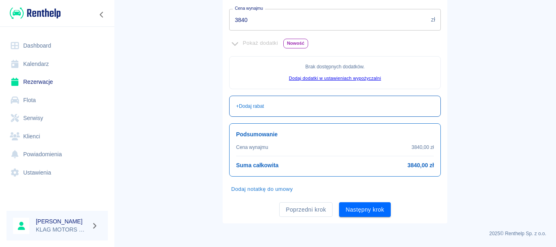
click at [245, 103] on p "+ Dodaj rabat" at bounding box center [250, 106] width 28 height 7
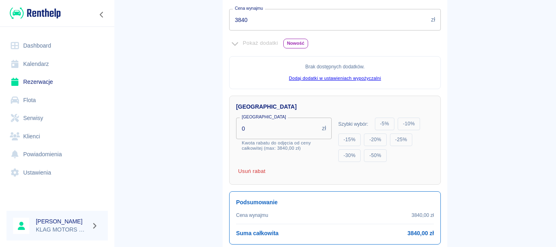
click at [174, 146] on main "Rezerwacje Dodaj rezerwację Podstawowe dane 2 Oferta 3 Klient 4 Podsumowanie Of…" at bounding box center [335, 44] width 442 height 495
click at [256, 172] on button "Usuń rabat" at bounding box center [251, 171] width 31 height 13
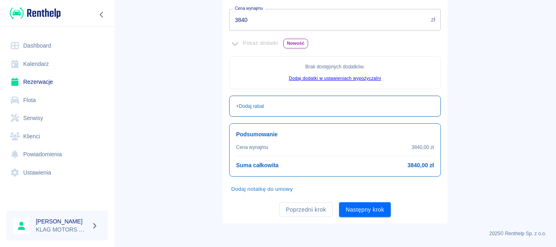
click at [248, 187] on button "Dodaj notatkę do umowy" at bounding box center [262, 189] width 66 height 13
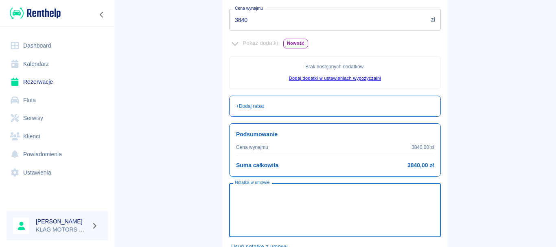
click at [260, 195] on textarea "Notatka w umowie" at bounding box center [335, 210] width 200 height 41
drag, startPoint x: 133, startPoint y: 164, endPoint x: 103, endPoint y: 16, distance: 150.4
click at [134, 162] on main "Rezerwacje Dodaj rezerwację Podstawowe dane 2 Oferta 3 Klient 4 Podsumowanie Of…" at bounding box center [335, 39] width 442 height 484
drag, startPoint x: 358, startPoint y: 195, endPoint x: 196, endPoint y: 191, distance: 163.0
click at [196, 191] on main "Rezerwacje Dodaj rezerwację Podstawowe dane 2 Oferta 3 Klient 4 Podsumowanie Of…" at bounding box center [335, 39] width 442 height 484
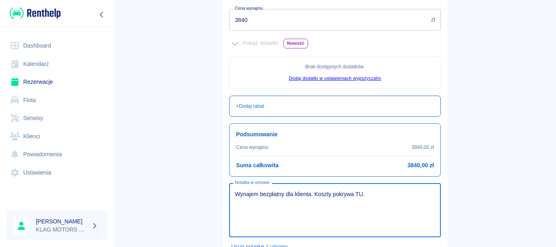
paste textarea "Rozliczenie najmu w ramach likwidacji szkody H202508280520-01. Bezpłatnie dla u…"
click at [309, 202] on textarea "Rozliczenie najmu w ramach likwidacji szkody H202508280520-01. Bezpłatnie dla u…" at bounding box center [335, 210] width 200 height 41
click at [367, 195] on textarea "Rozliczenie najmu w ramach likwidacji szkody H202508280520-01. Bezpłatnie dla u…" at bounding box center [335, 210] width 200 height 41
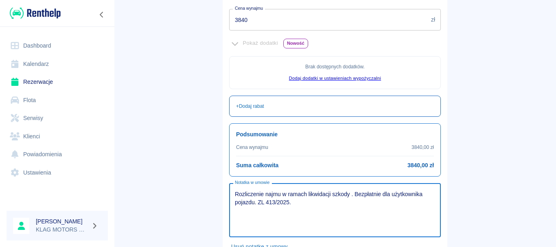
paste textarea "1285183.02"
type textarea "Rozliczenie najmu w ramach likwidacji szkody 1285183.02. Bezpłatnie dla użytkow…"
click at [454, 193] on div "Rezerwacje Dodaj rezerwację Podstawowe dane 2 Oferta 3 Klient 4 Podsumowanie Of…" at bounding box center [335, 36] width 244 height 490
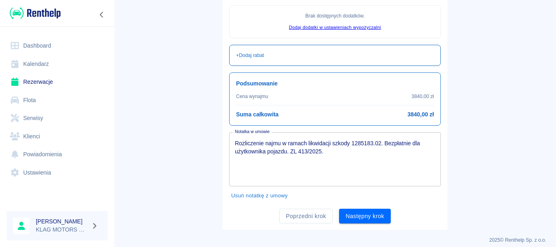
scroll to position [270, 0]
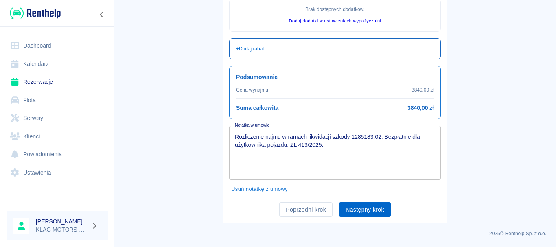
click at [380, 212] on button "Następny krok" at bounding box center [365, 209] width 52 height 15
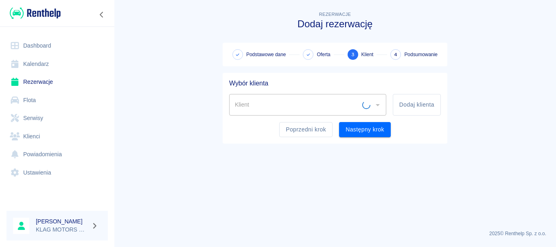
scroll to position [0, 0]
click at [275, 105] on input "Klient" at bounding box center [302, 105] width 138 height 14
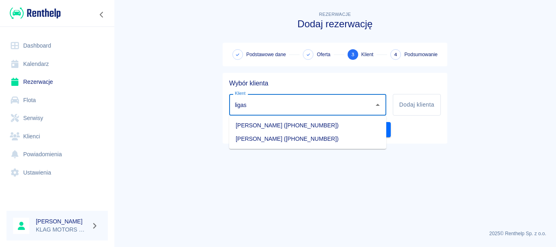
type input "ligas"
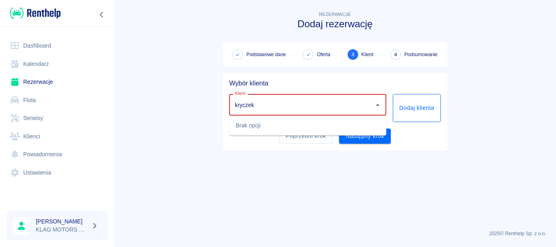
type input "kryczek"
click at [405, 103] on button "Dodaj klienta" at bounding box center [417, 108] width 48 height 28
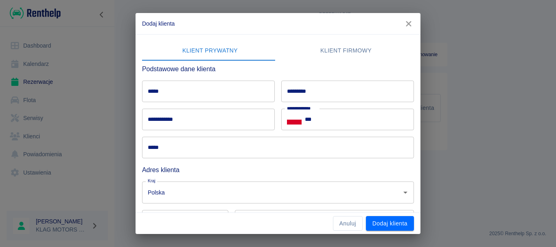
click at [177, 89] on input "*****" at bounding box center [208, 92] width 133 height 22
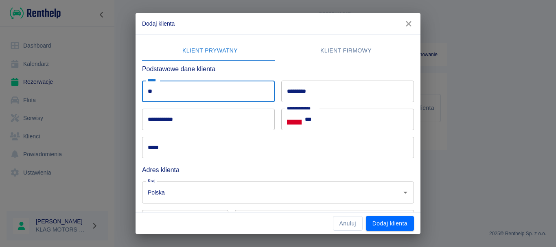
type input "*"
type input "***"
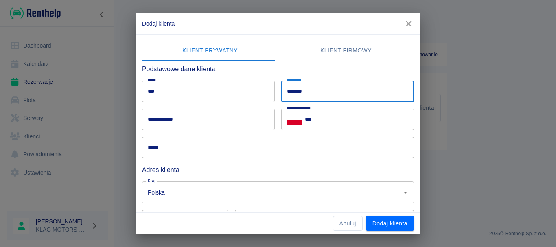
type input "*******"
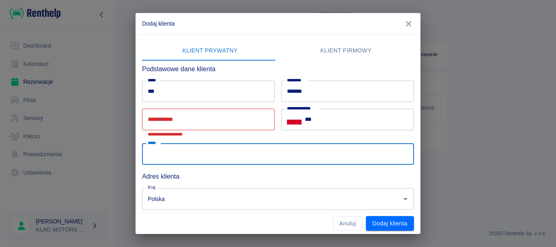
click at [183, 144] on input "*****" at bounding box center [278, 154] width 272 height 22
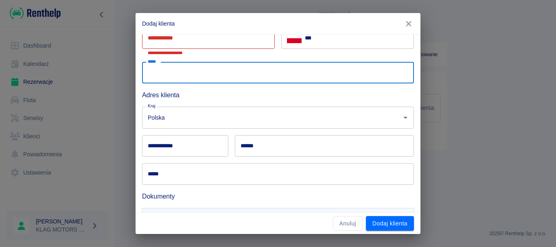
scroll to position [126, 0]
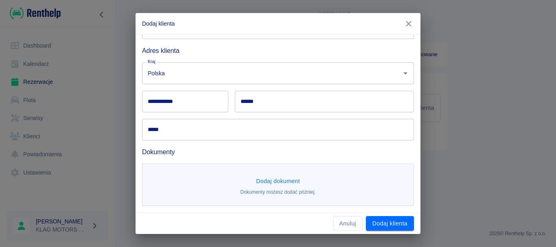
click at [1, 85] on div "**********" at bounding box center [278, 123] width 556 height 247
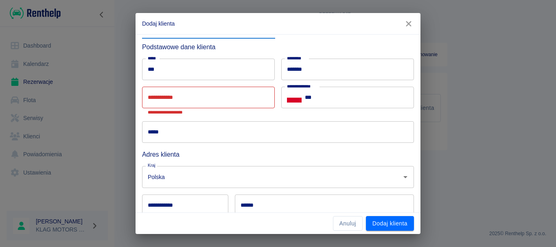
scroll to position [4, 0]
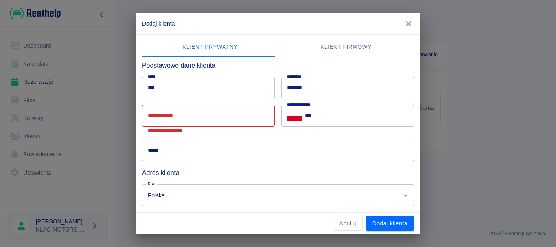
click at [325, 117] on input "***" at bounding box center [359, 116] width 109 height 22
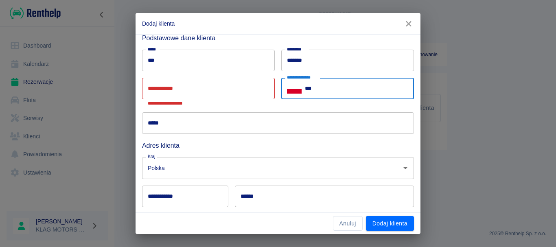
scroll to position [44, 0]
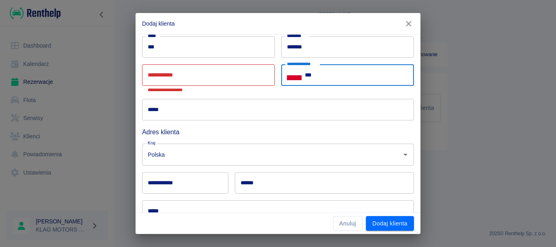
click at [187, 46] on input "***" at bounding box center [208, 47] width 133 height 22
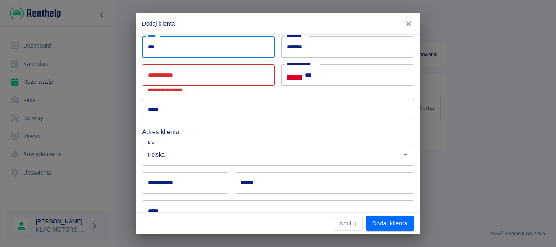
click at [408, 24] on icon "button" at bounding box center [408, 23] width 5 height 5
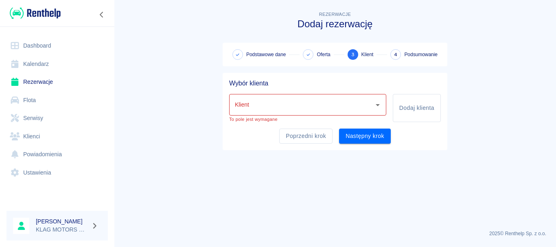
click at [340, 111] on input "Klient" at bounding box center [302, 105] width 138 height 14
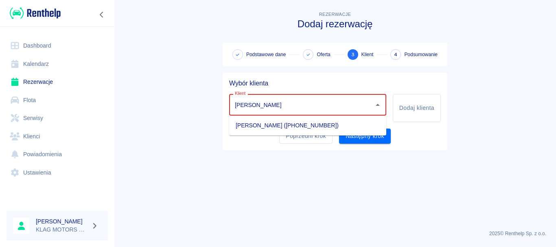
click at [312, 123] on li "Paweł Klag (+48882150005)" at bounding box center [307, 125] width 157 height 13
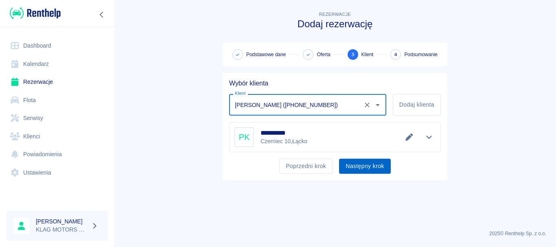
type input "Paweł Klag (+48882150005)"
click at [383, 170] on button "Następny krok" at bounding box center [365, 166] width 52 height 15
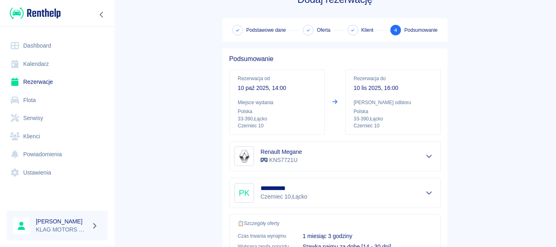
scroll to position [228, 0]
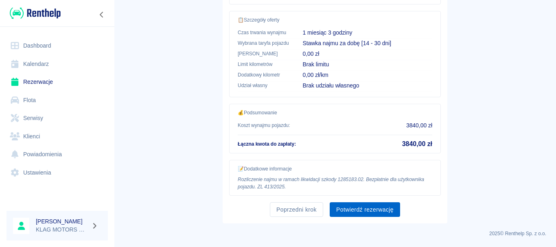
click at [395, 213] on button "Potwierdź rezerwację" at bounding box center [365, 209] width 70 height 15
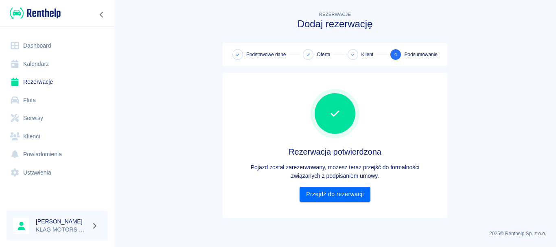
scroll to position [0, 0]
click at [365, 197] on link "Przejdź do rezerwacji" at bounding box center [335, 194] width 70 height 15
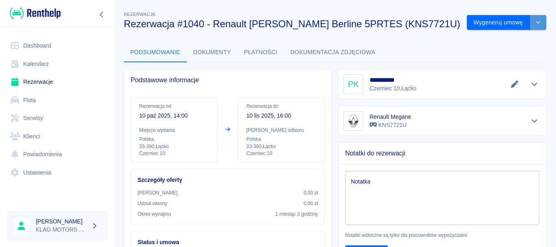
click at [535, 26] on button "drop-down" at bounding box center [538, 22] width 16 height 15
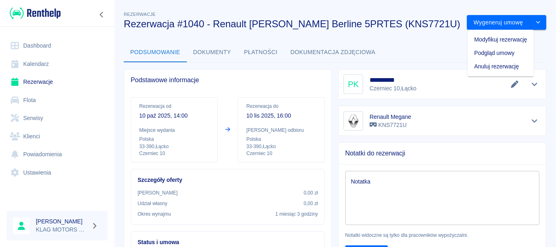
click at [495, 37] on li "Modyfikuj rezerwację" at bounding box center [501, 39] width 66 height 13
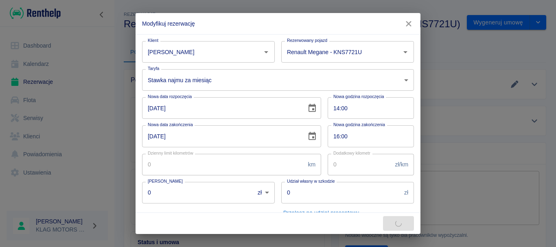
type input "3000"
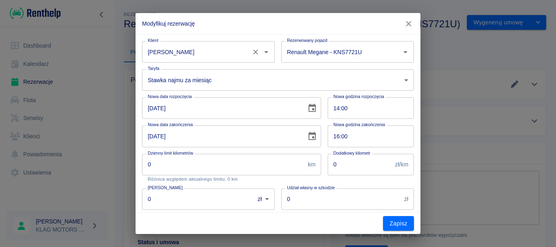
click at [239, 60] on div "Paweł Klag Klient" at bounding box center [208, 52] width 133 height 22
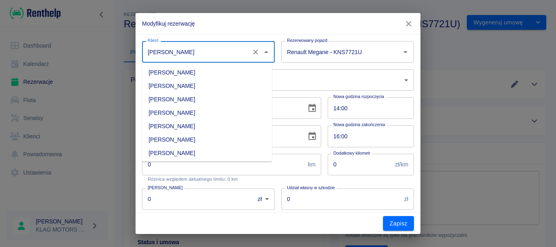
scroll to position [442, 0]
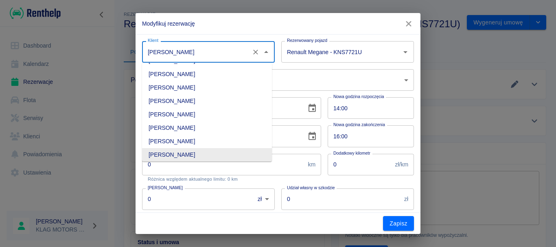
click at [413, 27] on icon "button" at bounding box center [409, 24] width 11 height 9
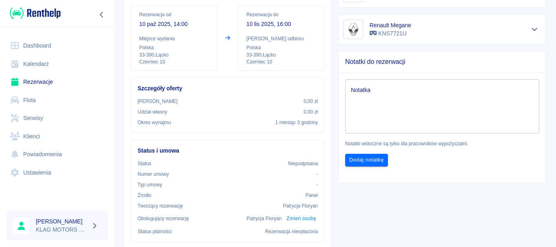
scroll to position [0, 0]
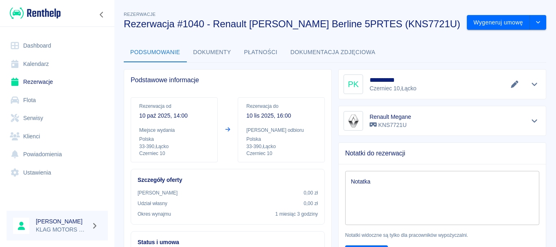
click at [75, 86] on link "Rezerwacje" at bounding box center [57, 82] width 101 height 18
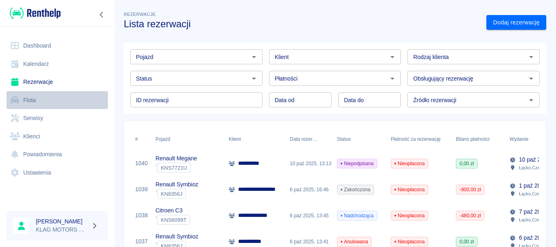
click at [62, 95] on link "Flota" at bounding box center [57, 100] width 101 height 18
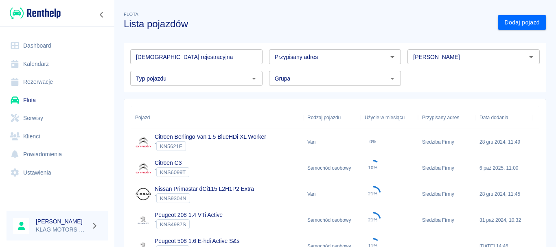
click at [85, 90] on link "Rezerwacje" at bounding box center [57, 82] width 101 height 18
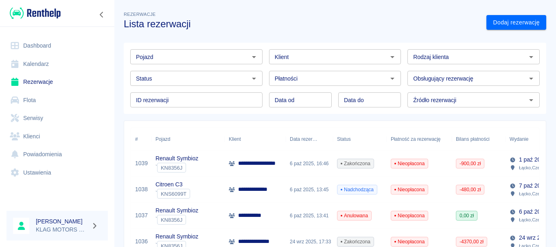
scroll to position [122, 0]
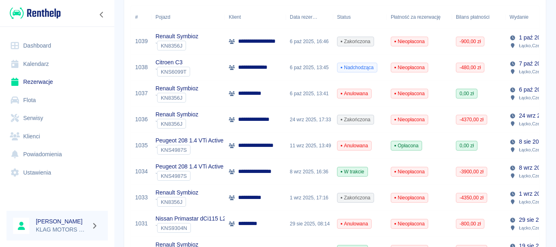
click at [207, 122] on div "Renault Symbioz ` KN8356J" at bounding box center [188, 120] width 73 height 26
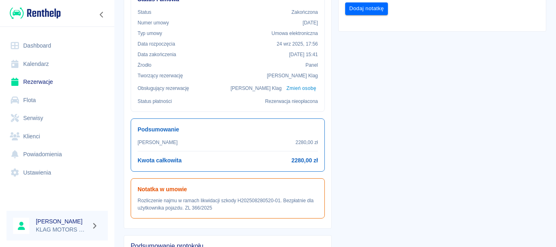
scroll to position [244, 0]
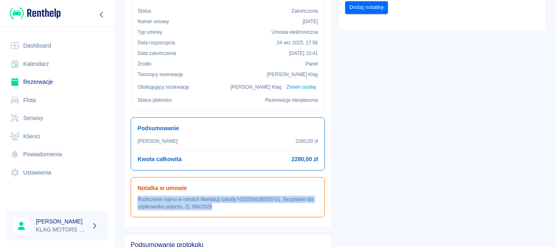
drag, startPoint x: 225, startPoint y: 209, endPoint x: 133, endPoint y: 198, distance: 92.3
click at [133, 198] on div "Notatka w umowie Rozliczenie najmu w ramach likwidacji szkody H202508280520-01.…" at bounding box center [228, 197] width 194 height 40
copy p "Rozliczenie najmu w ramach likwidacji szkody H202508280520-01. Bezpłatnie dla u…"
